Goal: Task Accomplishment & Management: Complete application form

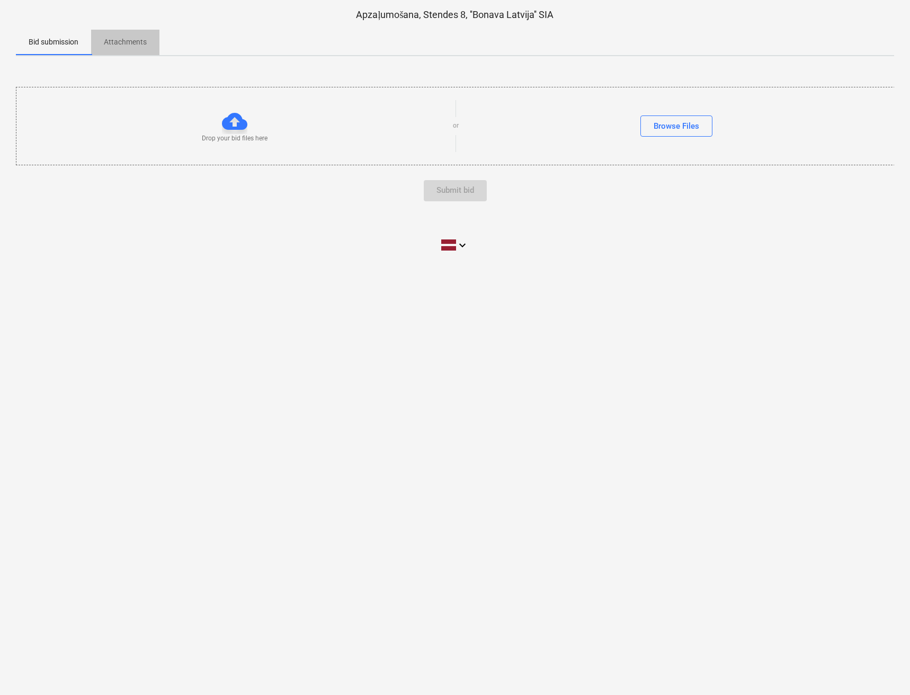
click at [136, 43] on p "Attachments" at bounding box center [125, 42] width 43 height 11
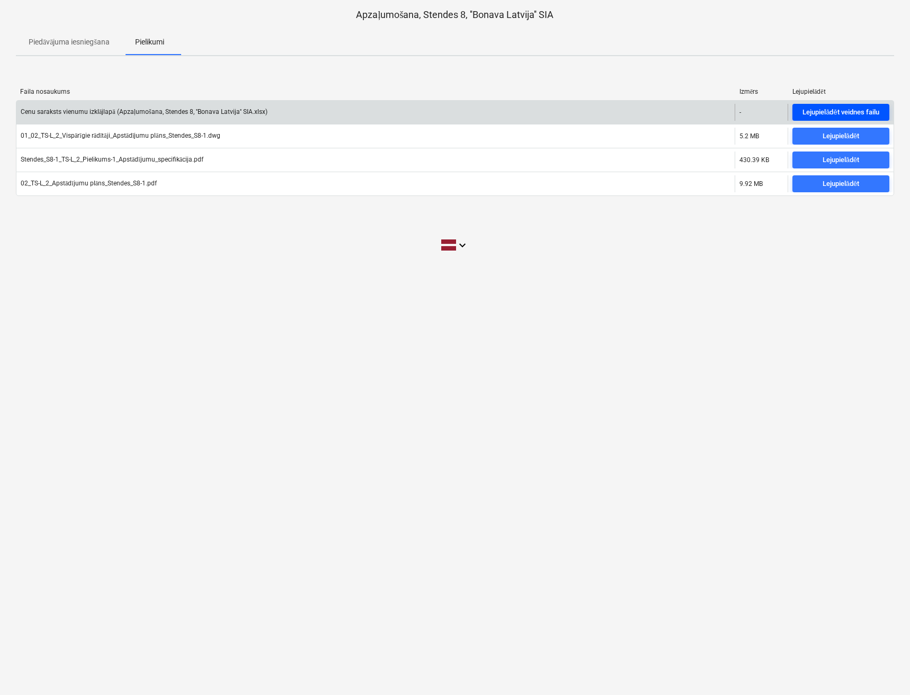
click at [860, 107] on div "Lejupielādēt veidnes failu" at bounding box center [840, 112] width 76 height 12
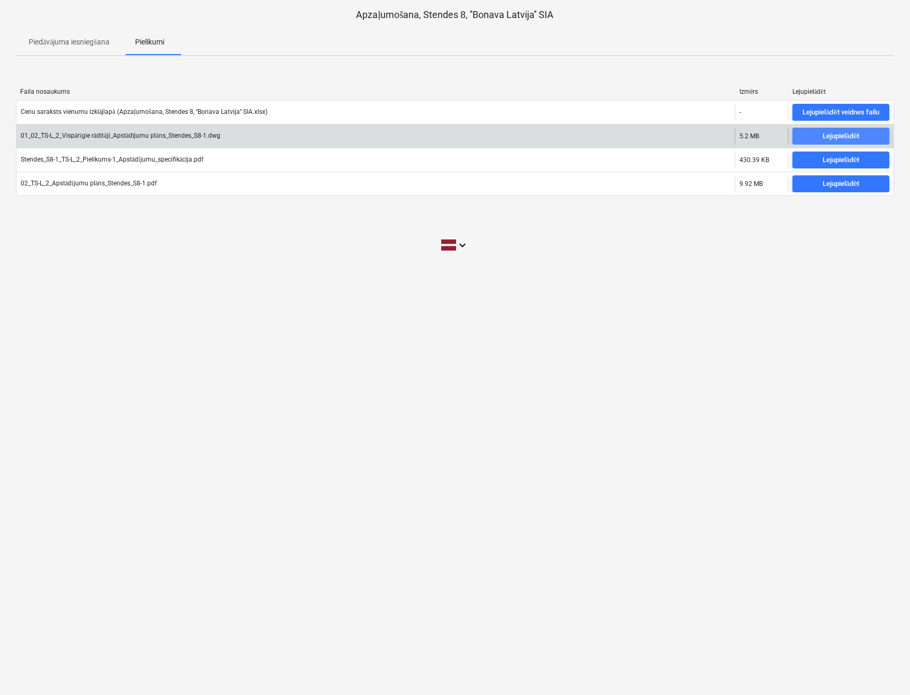
click at [834, 133] on div "Lejupielādēt" at bounding box center [840, 136] width 37 height 12
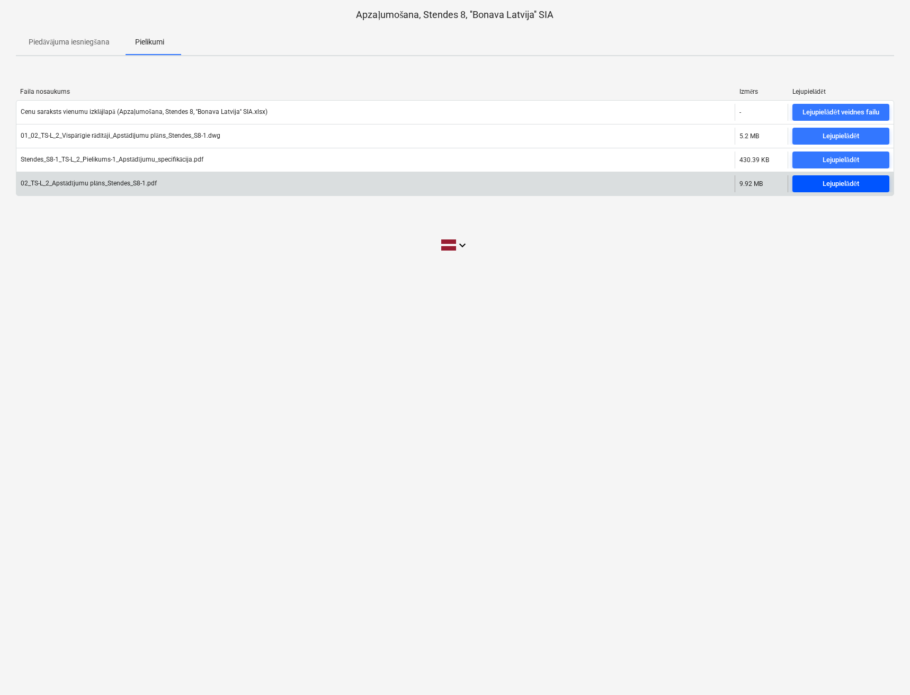
click at [813, 185] on span "Lejupielādēt" at bounding box center [840, 184] width 88 height 12
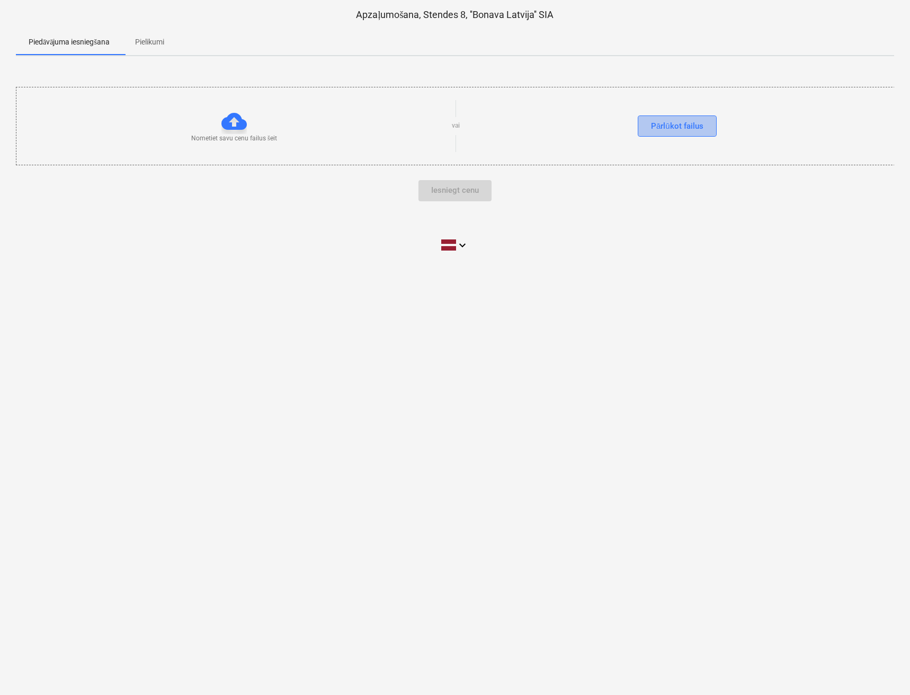
click at [672, 125] on div "Pārlūkot failus" at bounding box center [677, 126] width 52 height 14
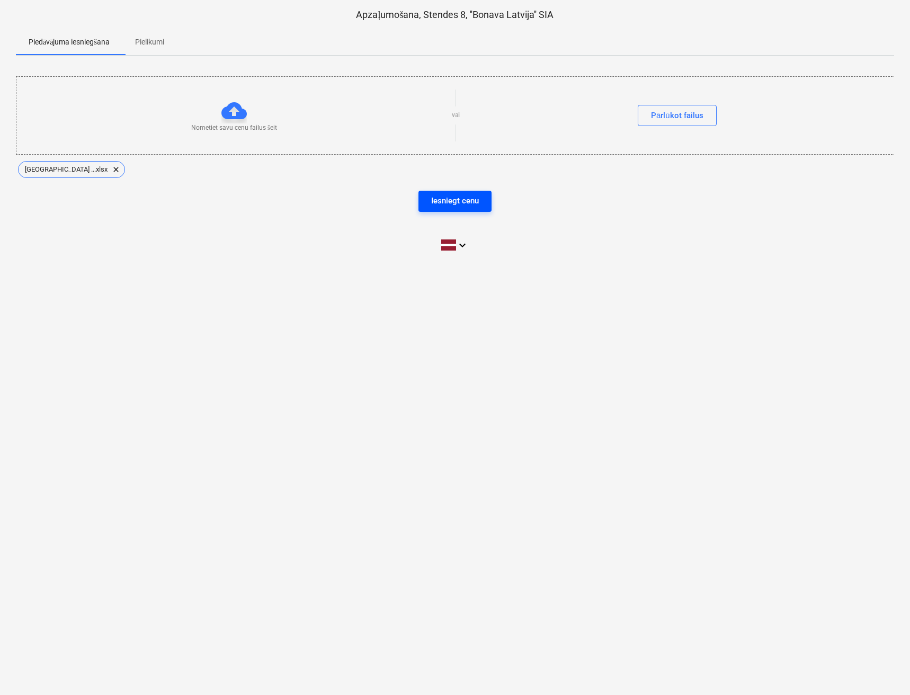
click at [442, 205] on div "Iesniegt cenu" at bounding box center [455, 201] width 48 height 14
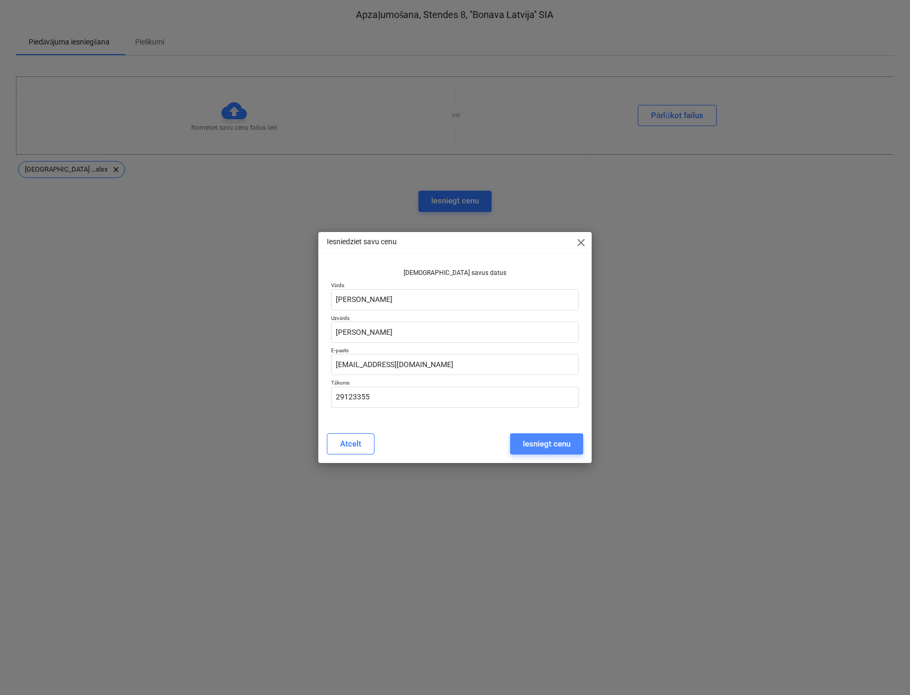
click at [535, 449] on div "Iesniegt cenu" at bounding box center [547, 444] width 48 height 14
